Goal: Information Seeking & Learning: Learn about a topic

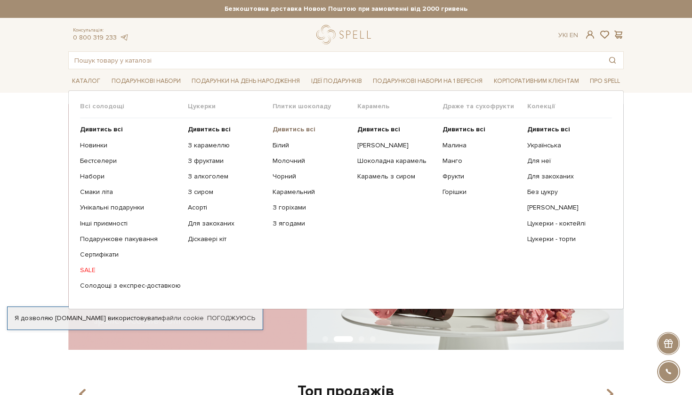
click at [285, 128] on b "Дивитись всі" at bounding box center [294, 129] width 43 height 8
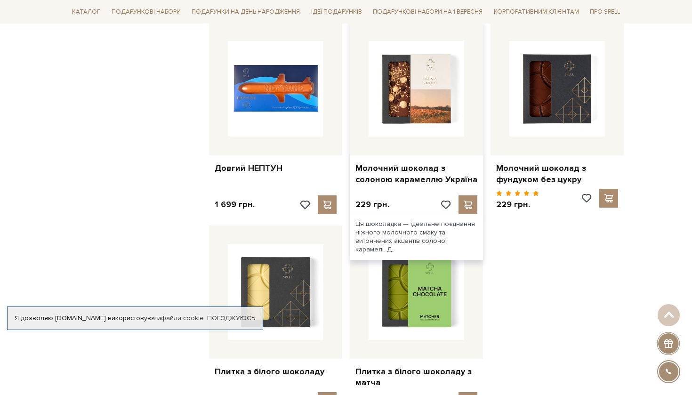
scroll to position [1019, 0]
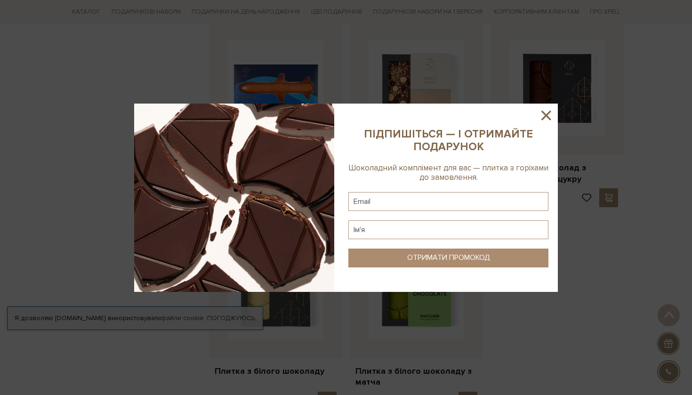
click at [549, 114] on icon at bounding box center [546, 115] width 9 height 9
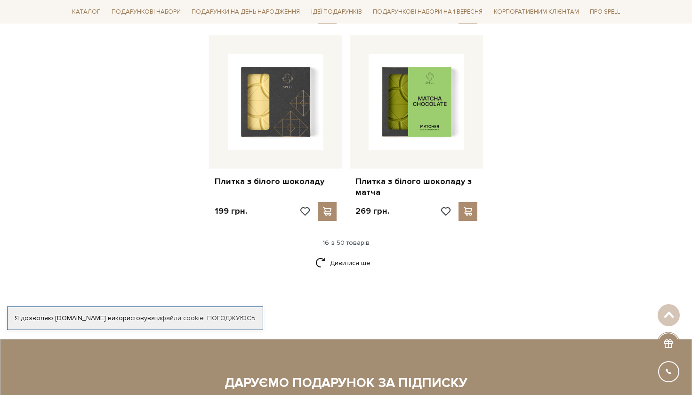
scroll to position [1208, 0]
click at [340, 255] on link "Дивитися ще" at bounding box center [346, 263] width 61 height 16
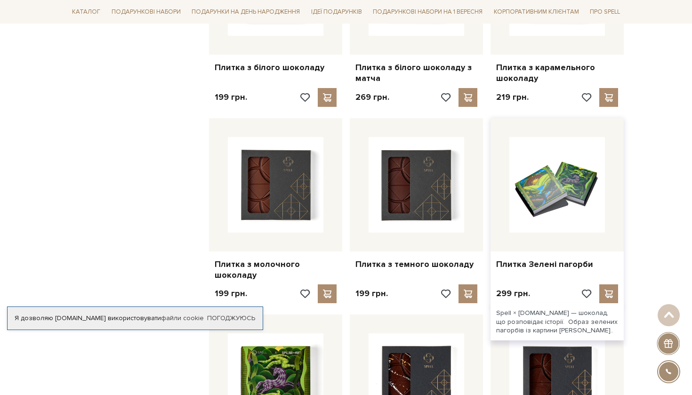
scroll to position [1336, 0]
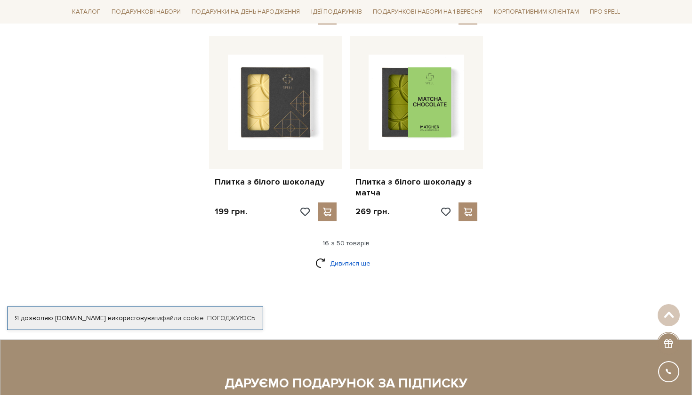
click at [337, 255] on link "Дивитися ще" at bounding box center [346, 263] width 61 height 16
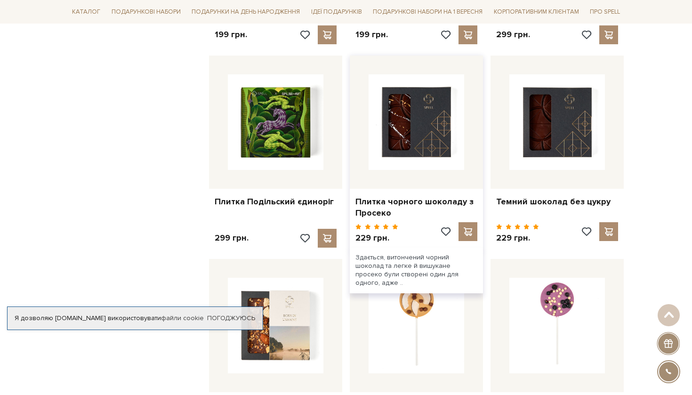
scroll to position [1581, 0]
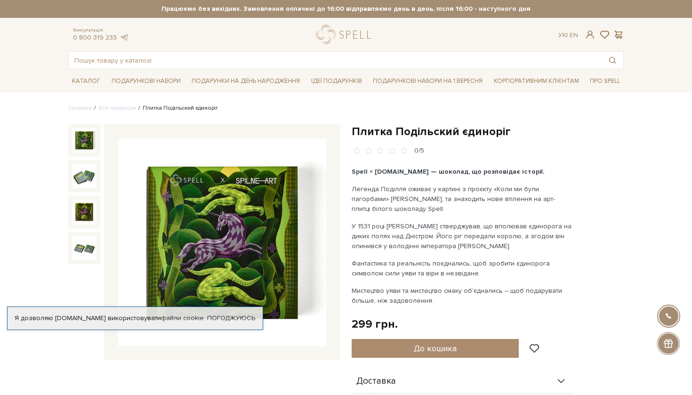
click at [249, 224] on img at bounding box center [222, 242] width 208 height 208
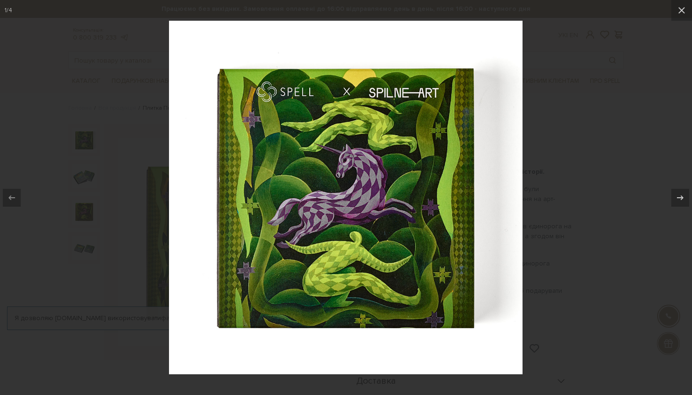
click at [87, 179] on div at bounding box center [346, 197] width 692 height 395
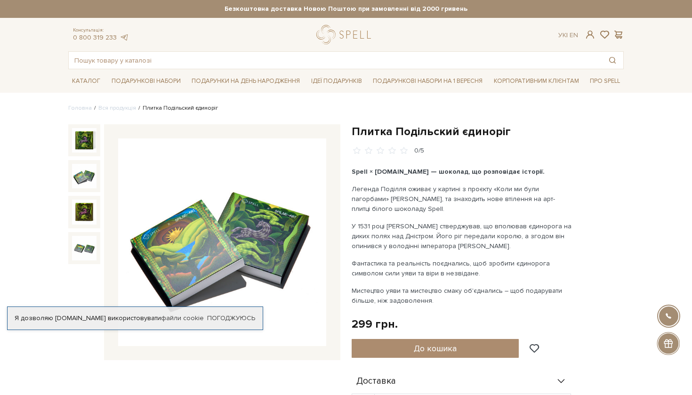
click at [87, 172] on img at bounding box center [84, 176] width 24 height 24
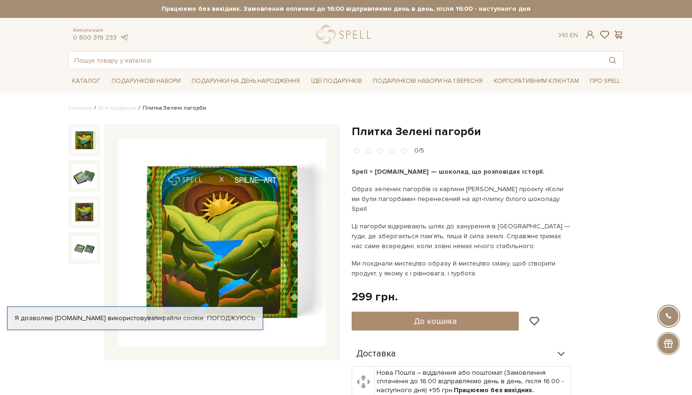
click at [239, 211] on img at bounding box center [222, 242] width 208 height 208
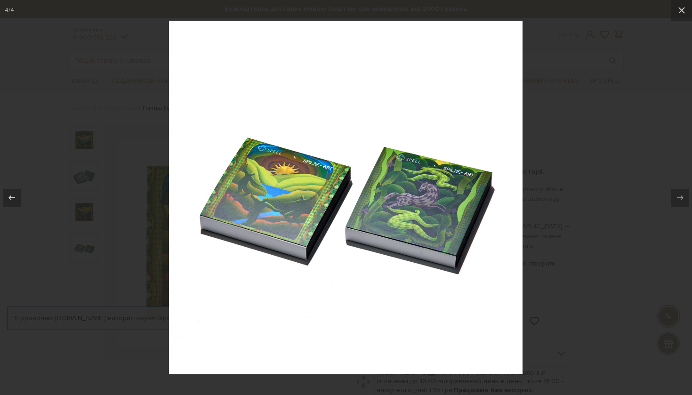
click at [595, 112] on div at bounding box center [346, 197] width 692 height 395
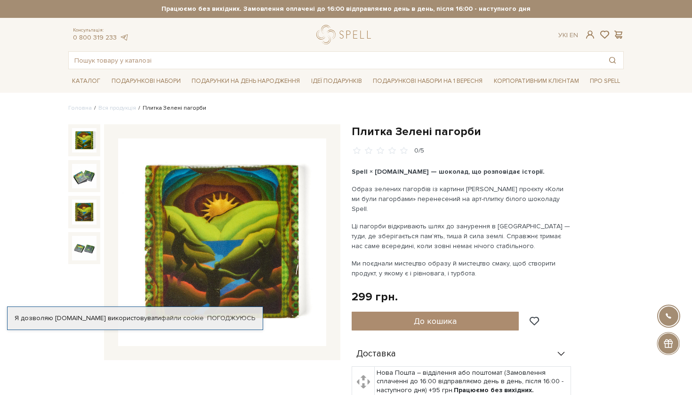
click at [87, 203] on img at bounding box center [84, 212] width 24 height 24
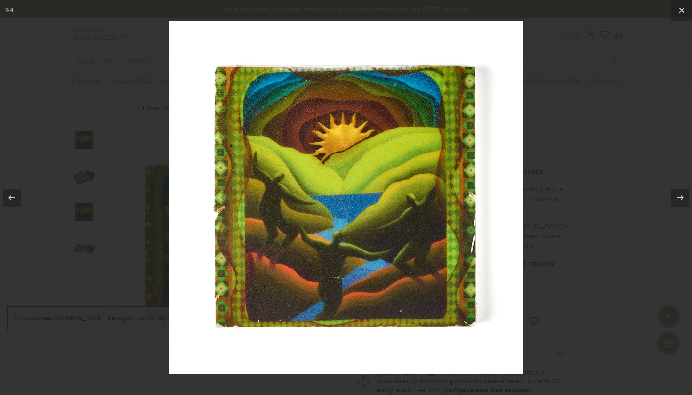
click at [594, 60] on div at bounding box center [346, 197] width 692 height 395
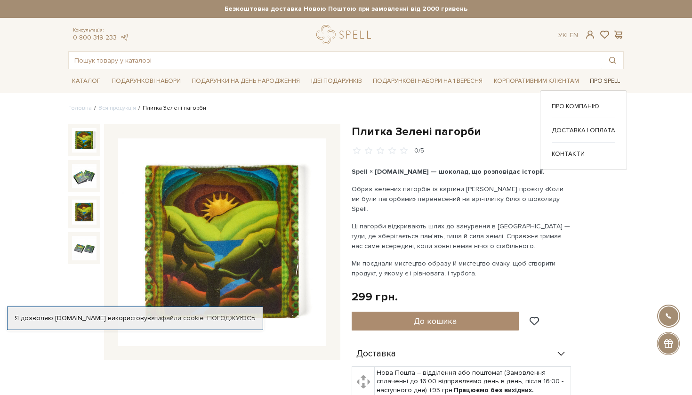
click at [602, 78] on link "Про Spell" at bounding box center [605, 81] width 38 height 15
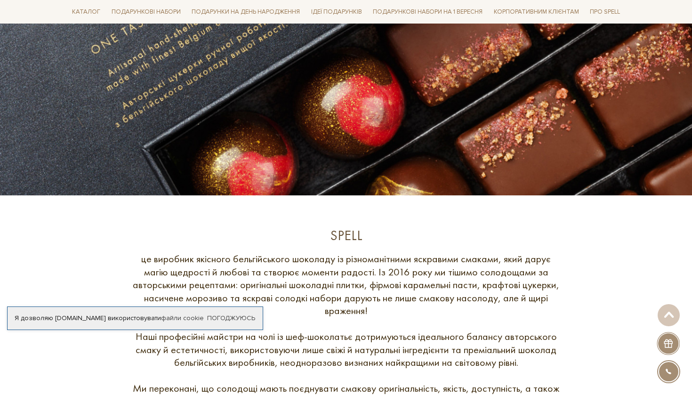
scroll to position [191, 0]
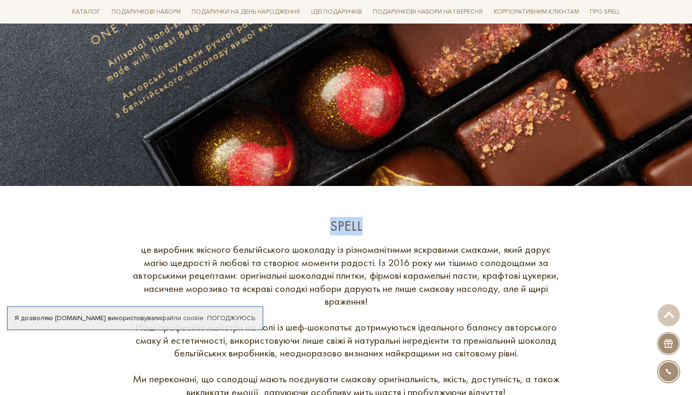
drag, startPoint x: 324, startPoint y: 220, endPoint x: 400, endPoint y: 223, distance: 75.9
click at [401, 224] on div "Spell" at bounding box center [346, 226] width 433 height 18
copy div "Spell"
